Goal: Information Seeking & Learning: Learn about a topic

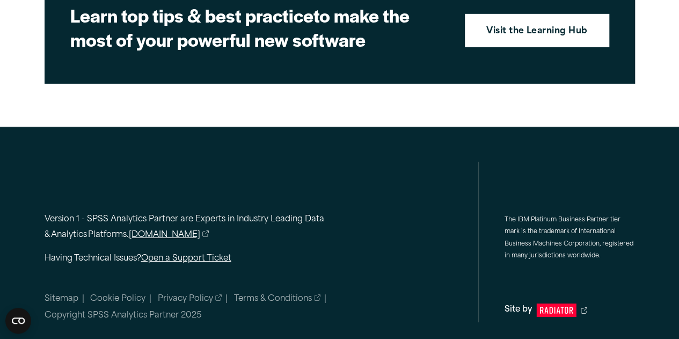
scroll to position [1703, 0]
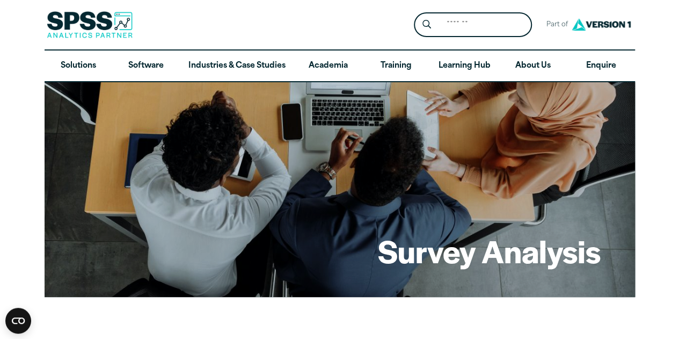
click at [97, 31] on img at bounding box center [90, 24] width 86 height 27
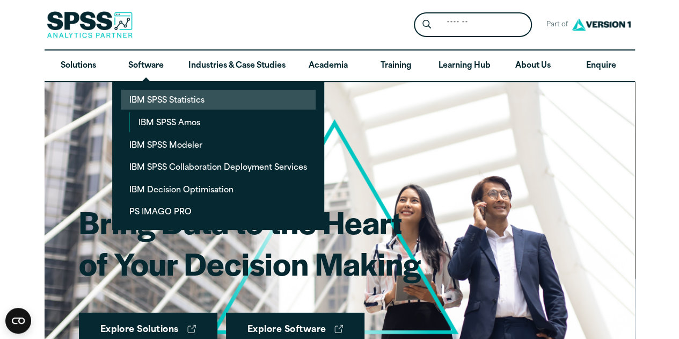
click at [183, 101] on link "IBM SPSS Statistics" at bounding box center [218, 100] width 195 height 20
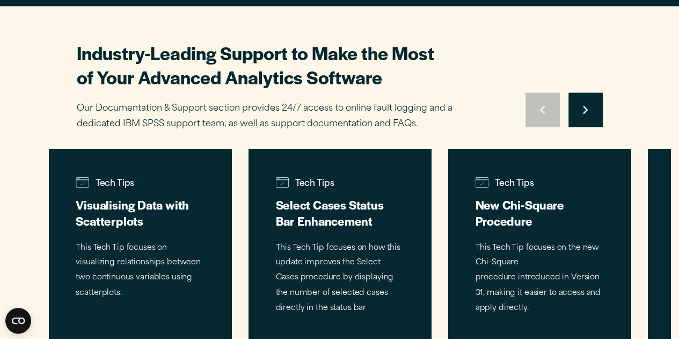
scroll to position [3273, 0]
